Goal: Register for event/course

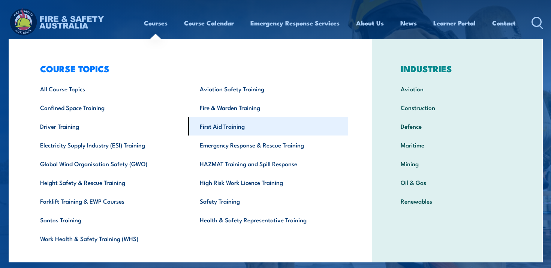
click at [224, 128] on link "First Aid Training" at bounding box center [268, 126] width 160 height 19
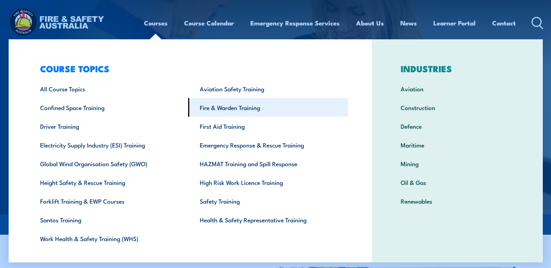
click at [202, 109] on link "Fire & Warden Training" at bounding box center [268, 107] width 160 height 19
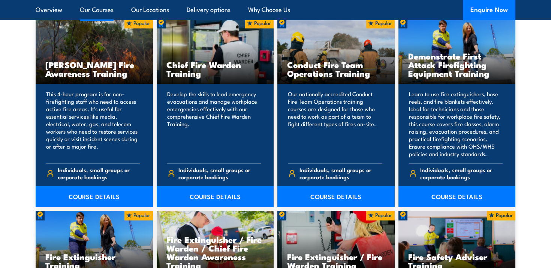
scroll to position [622, 0]
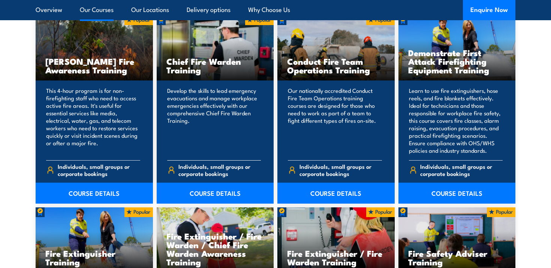
click at [210, 80] on div "Chief Fire Warden Training" at bounding box center [215, 48] width 117 height 66
click at [121, 66] on h3 "Bush Fire Awareness Training" at bounding box center [94, 65] width 98 height 17
click at [219, 198] on link "COURSE DETAILS" at bounding box center [215, 193] width 117 height 21
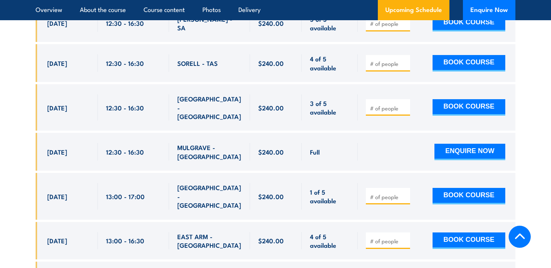
scroll to position [1498, 0]
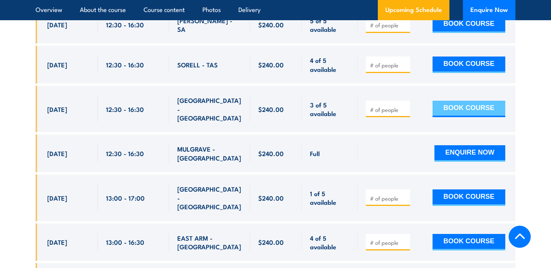
click at [455, 101] on button "BOOK COURSE" at bounding box center [469, 109] width 73 height 16
type input "2"
click at [441, 101] on button "BOOK COURSE" at bounding box center [469, 109] width 73 height 16
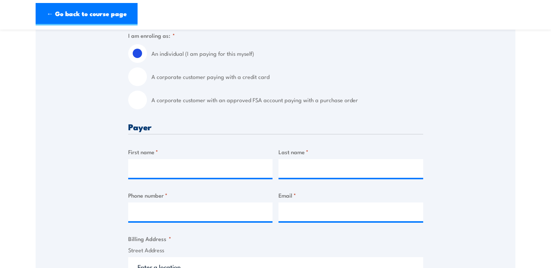
scroll to position [204, 0]
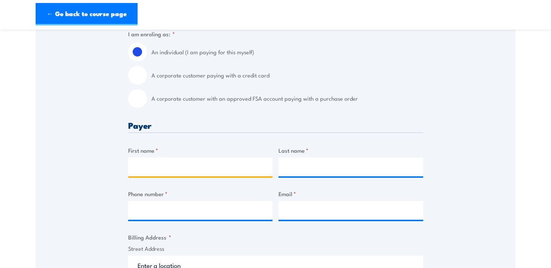
click at [140, 171] on input "First name *" at bounding box center [200, 167] width 145 height 19
type input "TEST"
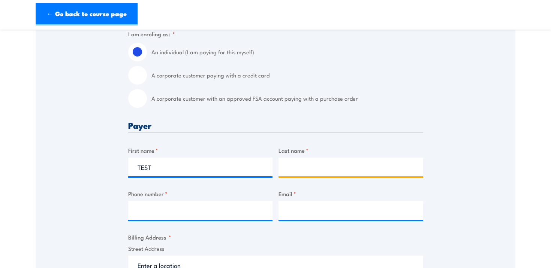
click at [315, 169] on input "Last name *" at bounding box center [350, 167] width 145 height 19
type input "TEST"
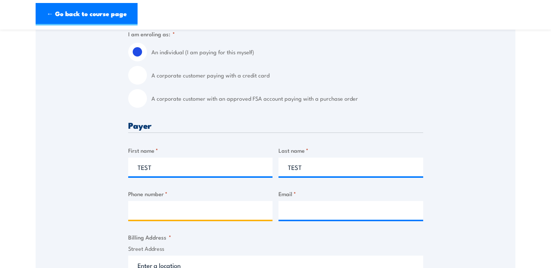
click at [163, 211] on input "Phone number *" at bounding box center [200, 210] width 145 height 19
type input "0400123456"
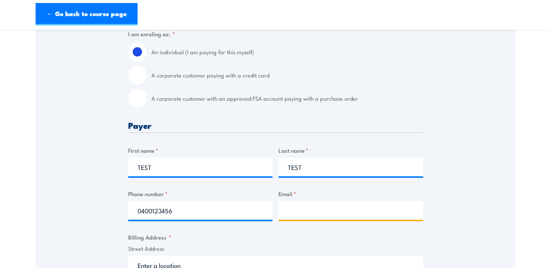
click at [308, 211] on input "Email *" at bounding box center [350, 210] width 145 height 19
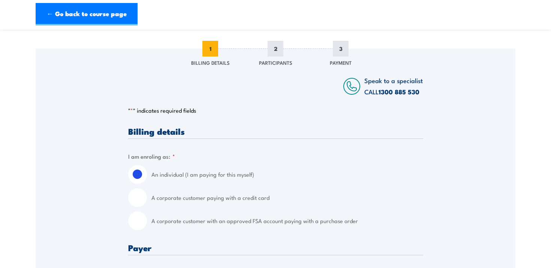
scroll to position [0, 0]
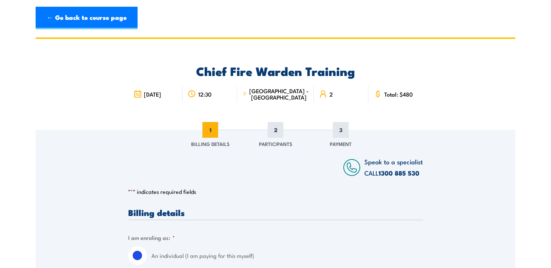
type input "testing@test.com"
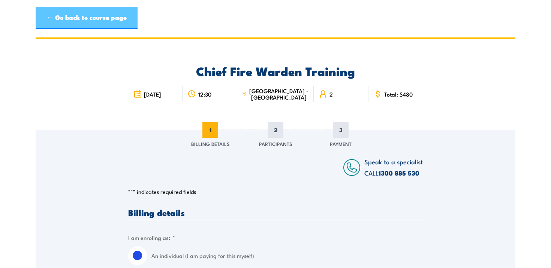
click at [101, 11] on link "← Go back to course page" at bounding box center [87, 18] width 102 height 22
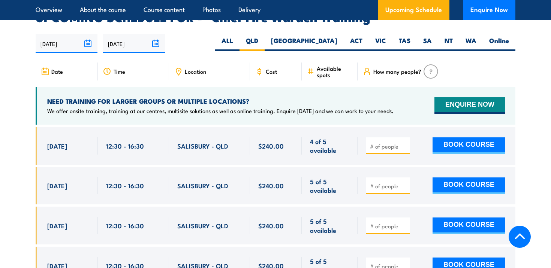
click at [536, 131] on section "UPCOMING SCHEDULE FOR - "Chief Fire Warden Training" [DATE] [DATE]" at bounding box center [275, 254] width 551 height 485
